Goal: Browse casually

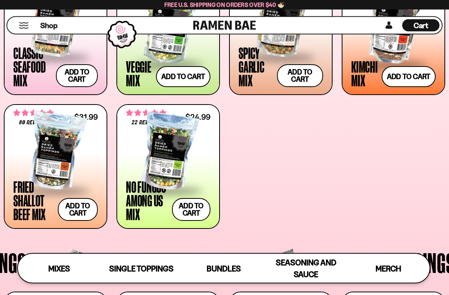
scroll to position [344, 0]
click at [60, 151] on div at bounding box center [55, 152] width 84 height 76
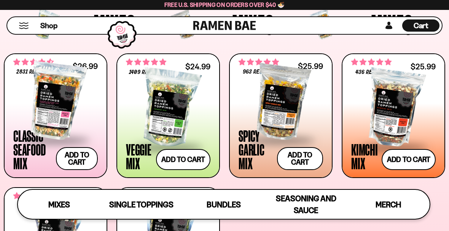
scroll to position [261, 0]
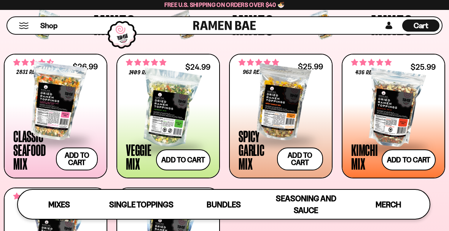
click at [293, 116] on div at bounding box center [281, 101] width 84 height 76
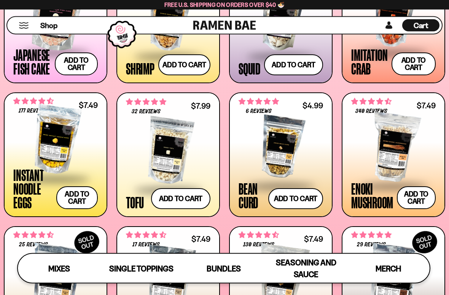
scroll to position [678, 0]
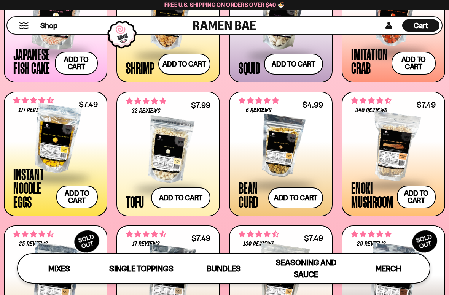
click at [291, 141] on div at bounding box center [281, 146] width 84 height 76
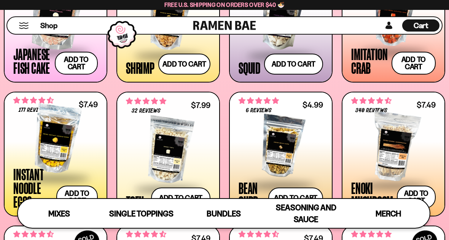
click at [196, 156] on div at bounding box center [168, 150] width 84 height 76
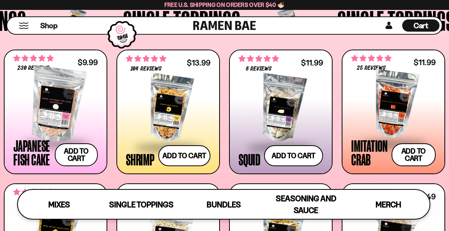
scroll to position [586, 0]
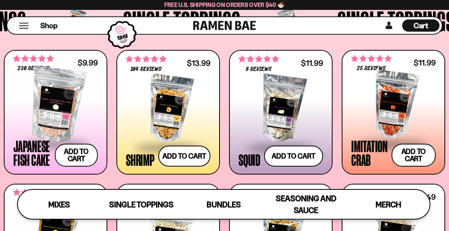
click at [399, 107] on div at bounding box center [393, 105] width 84 height 76
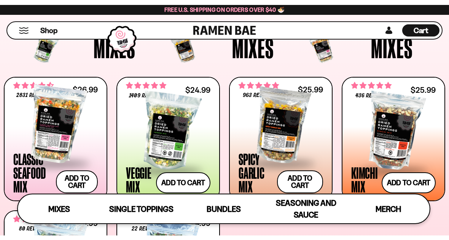
scroll to position [244, 0]
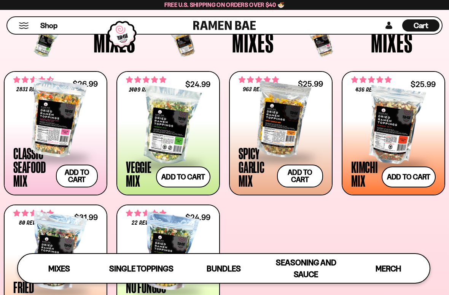
click at [174, 125] on div at bounding box center [168, 126] width 84 height 76
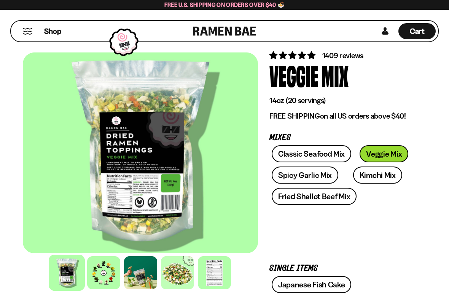
scroll to position [31, 0]
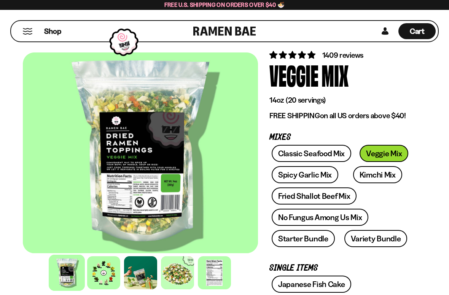
click at [107, 240] on div at bounding box center [103, 272] width 33 height 33
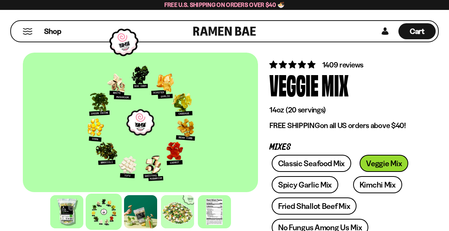
scroll to position [0, 0]
